Goal: Find specific page/section: Find specific page/section

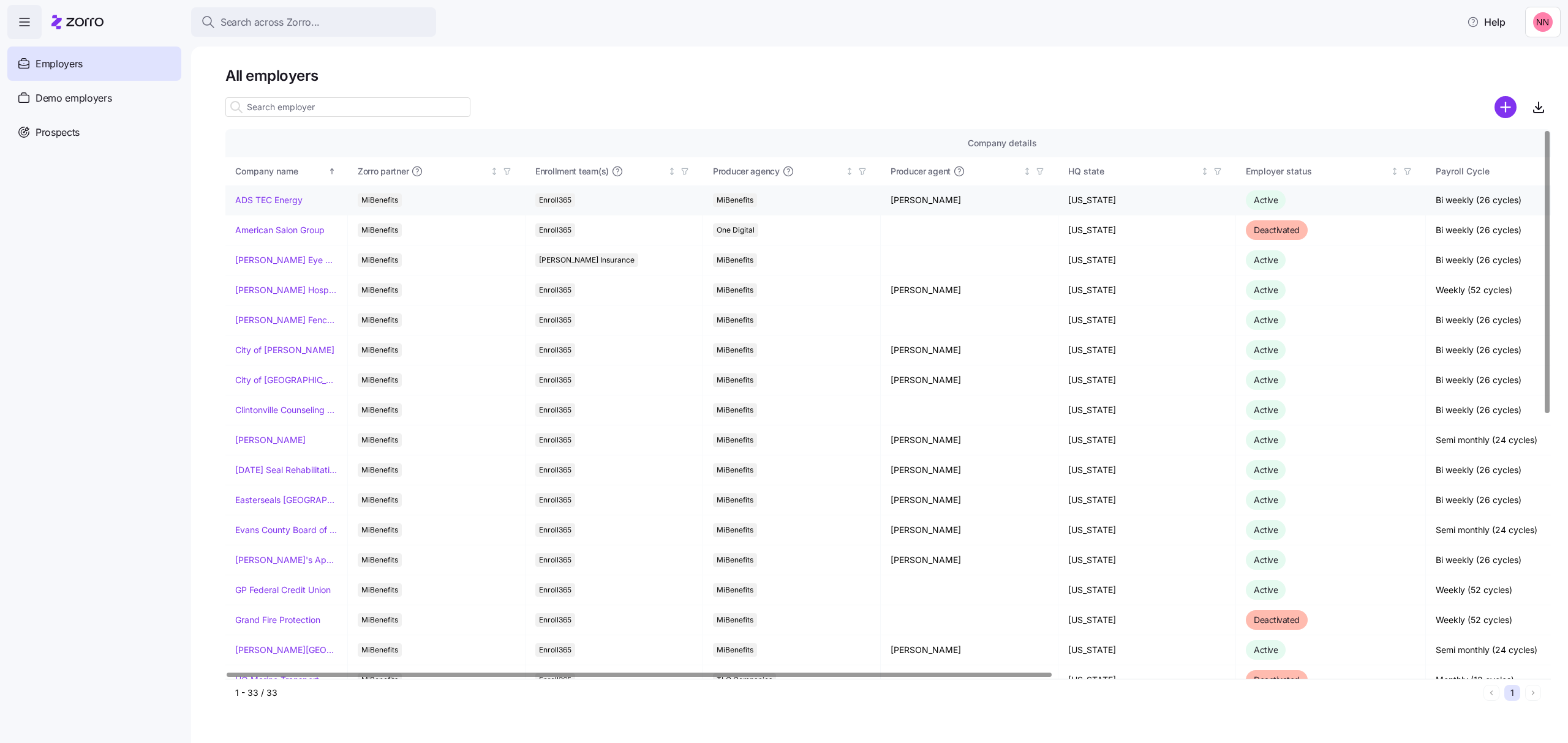
click at [280, 197] on link "ADS TEC Energy" at bounding box center [269, 200] width 68 height 12
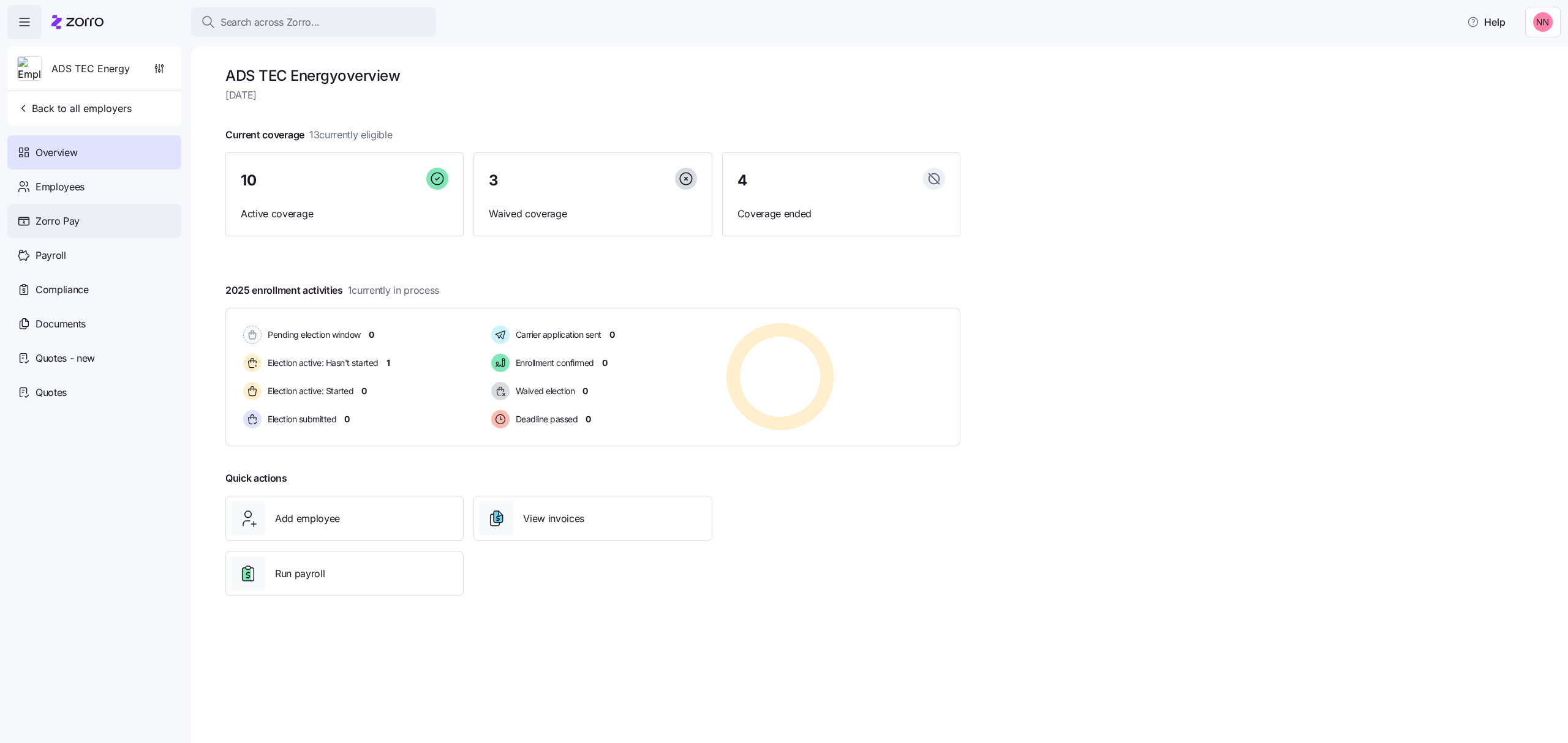
click at [98, 219] on div "Zorro Pay" at bounding box center [94, 221] width 174 height 35
